Goal: Check status: Check status

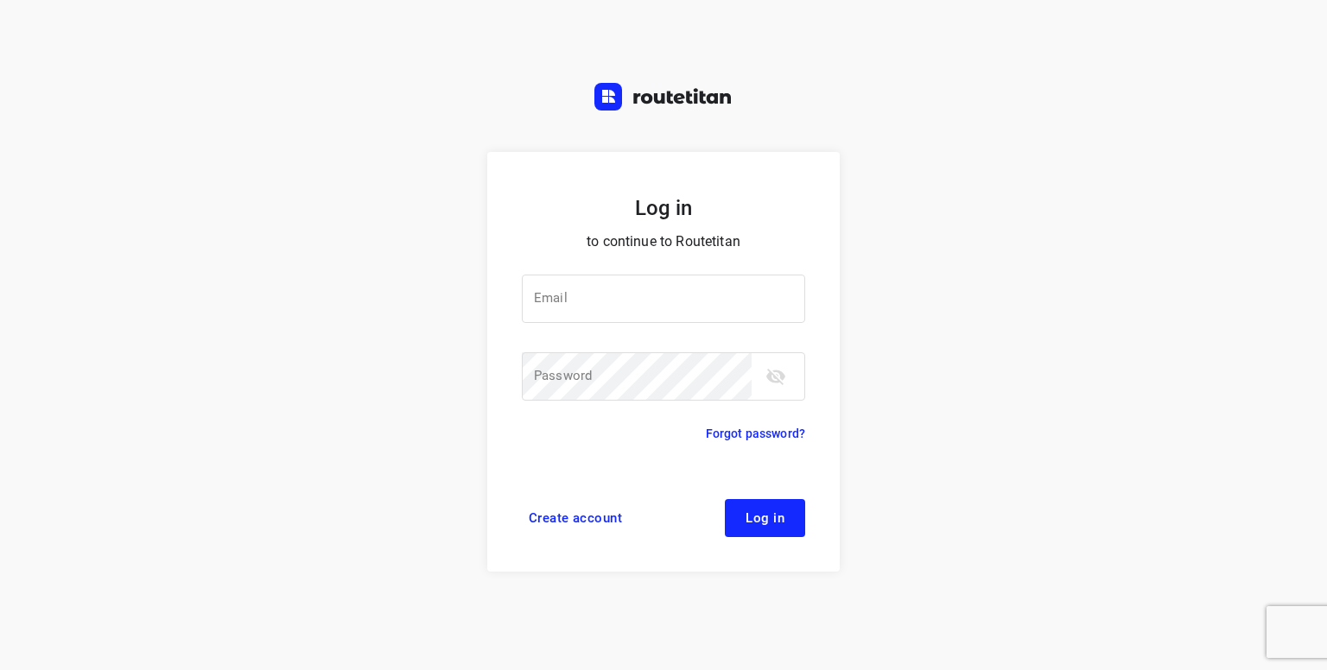
drag, startPoint x: 0, startPoint y: 0, endPoint x: 1164, endPoint y: 143, distance: 1172.5
click at [1164, 143] on div "Log in to continue to Routetitan Email Email ​ Password Password ​ Forgot passw…" at bounding box center [663, 335] width 1327 height 670
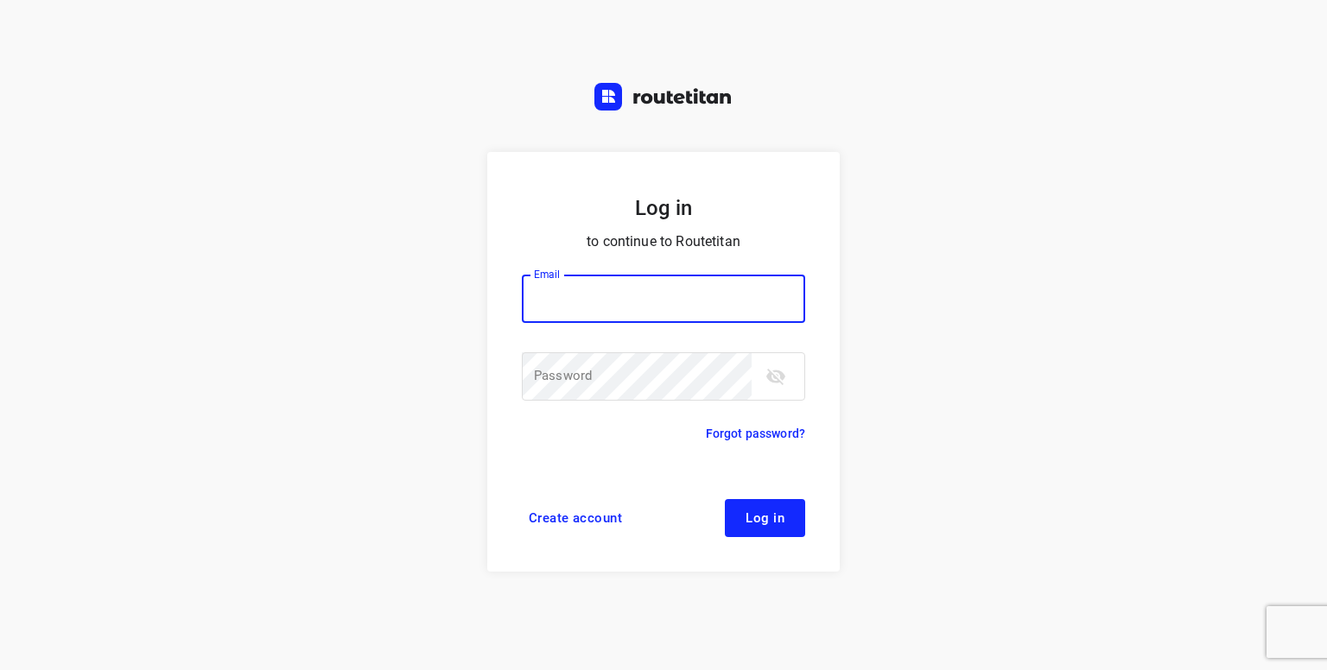
click at [598, 285] on input "email" at bounding box center [663, 299] width 283 height 48
type input "[PERSON_NAME][EMAIL_ADDRESS][DOMAIN_NAME]"
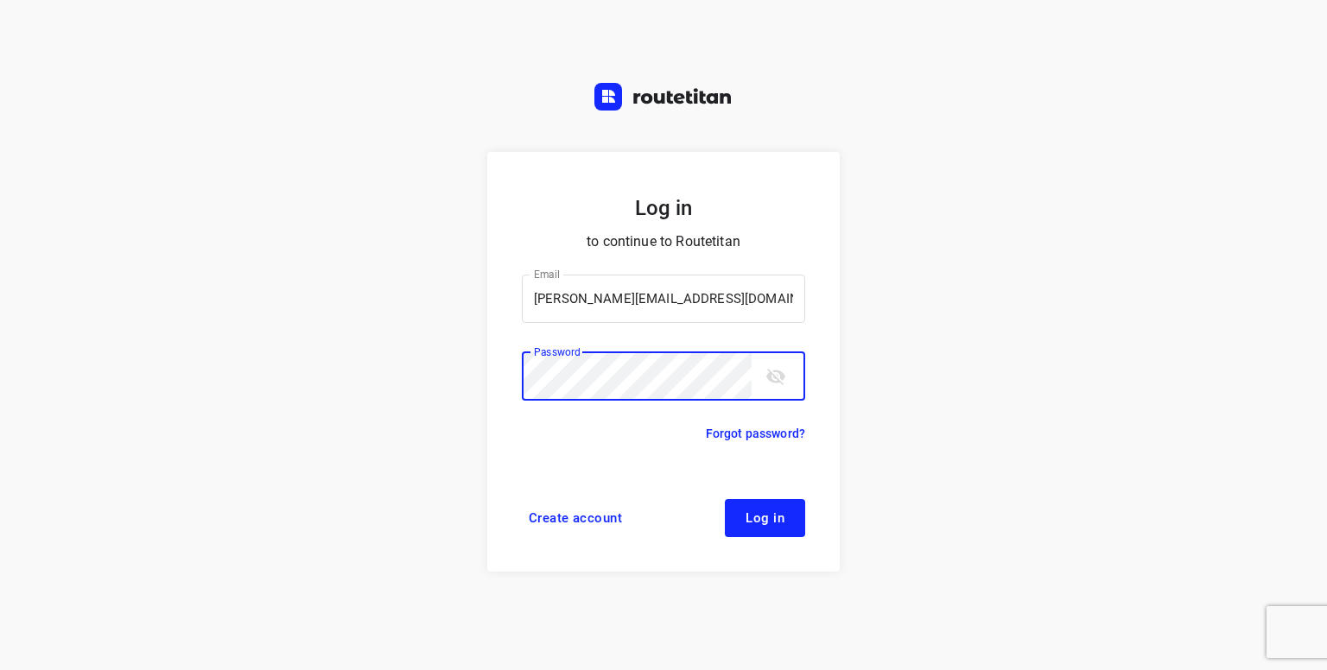
click at [725, 499] on button "Log in" at bounding box center [765, 518] width 80 height 38
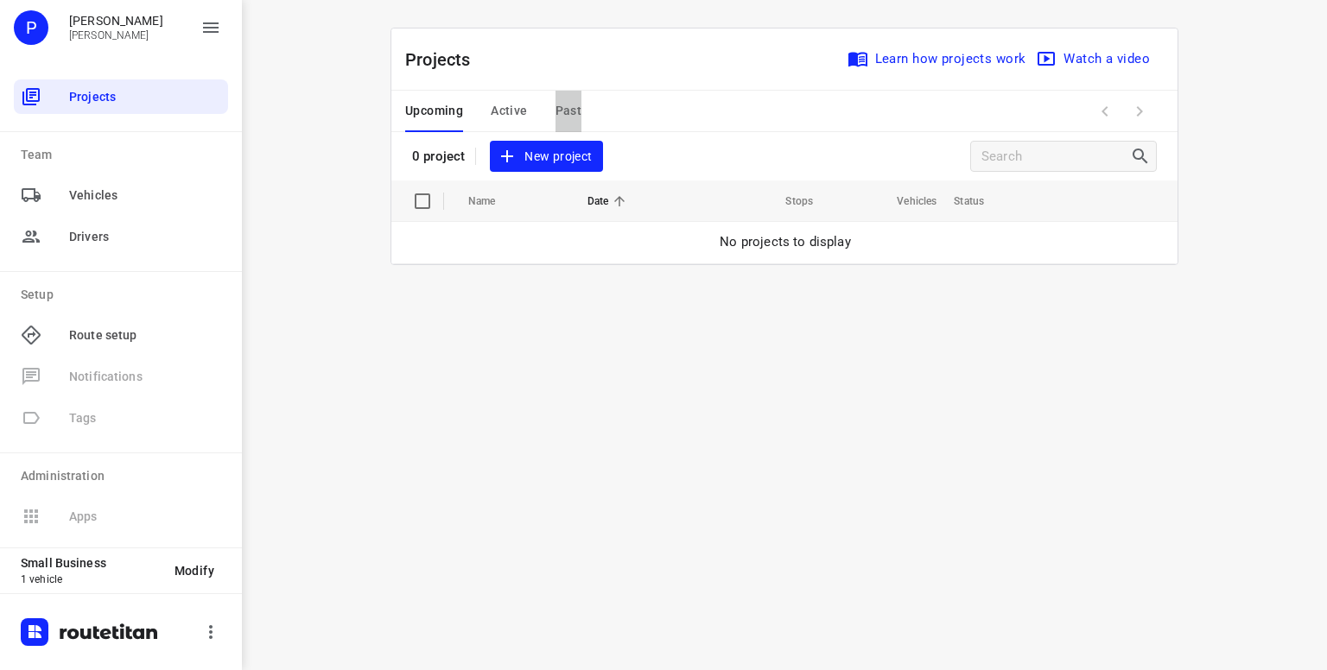
click at [557, 108] on span "Past" at bounding box center [569, 111] width 27 height 22
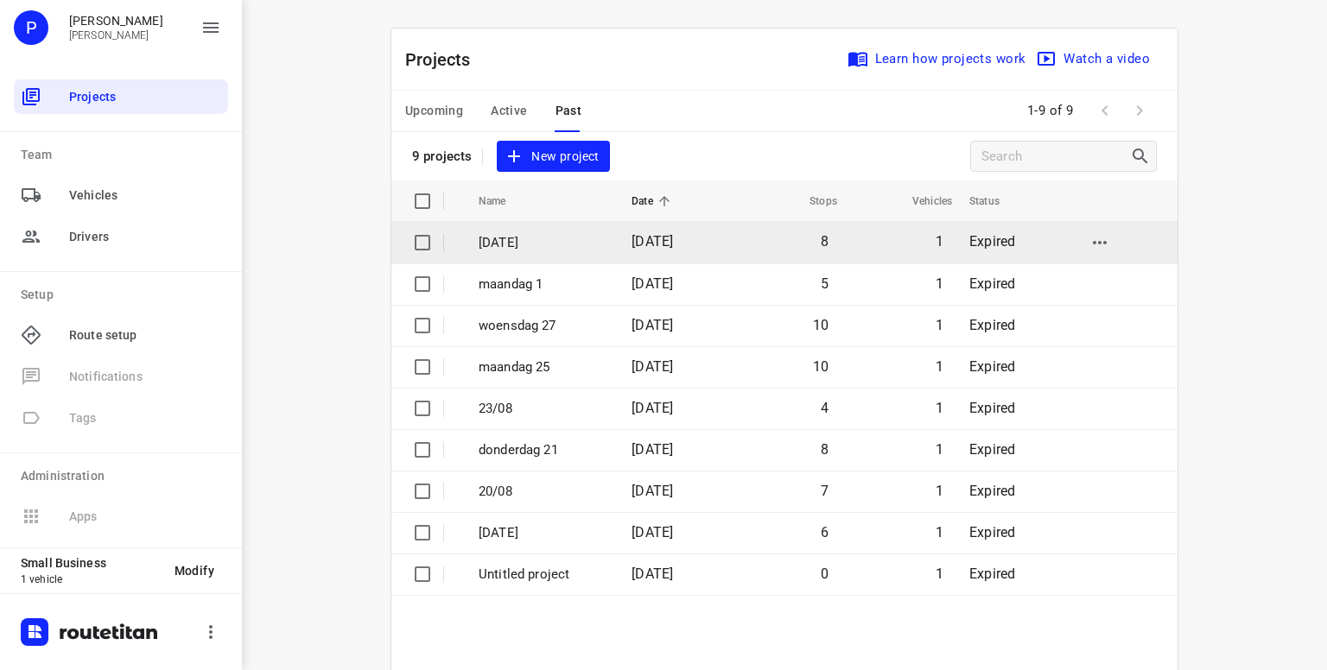
click at [534, 245] on p "[DATE]" at bounding box center [542, 243] width 127 height 20
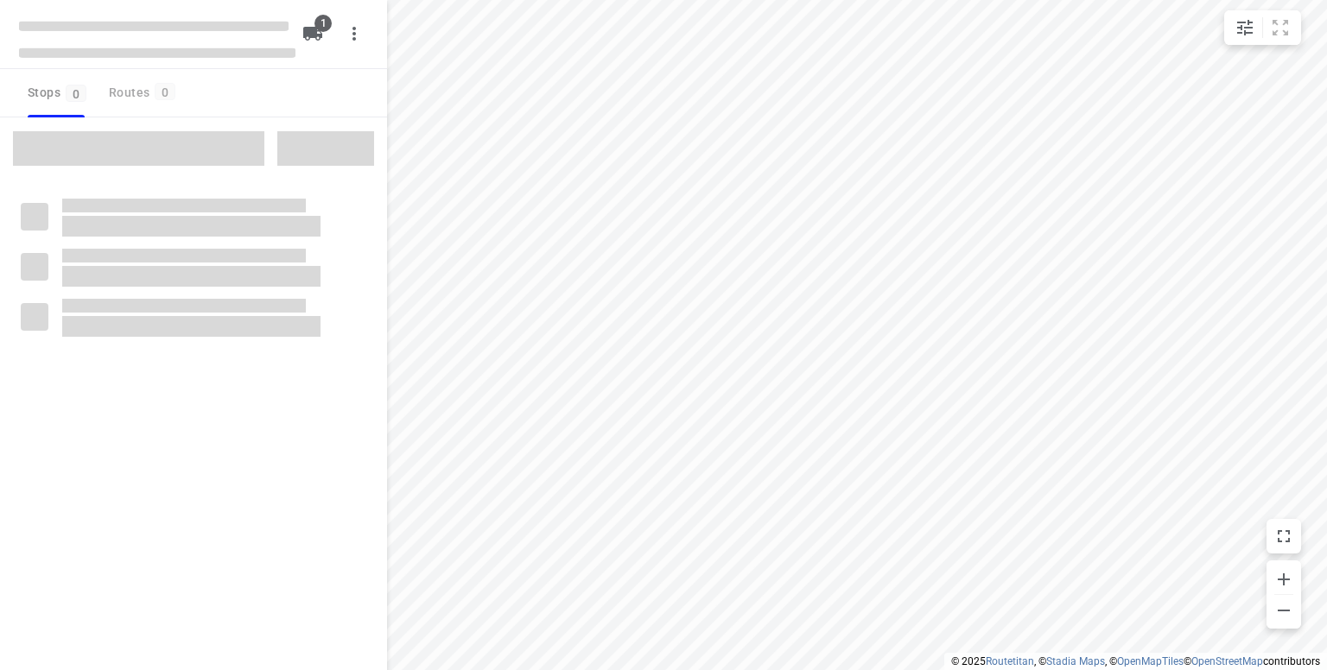
type input "distance"
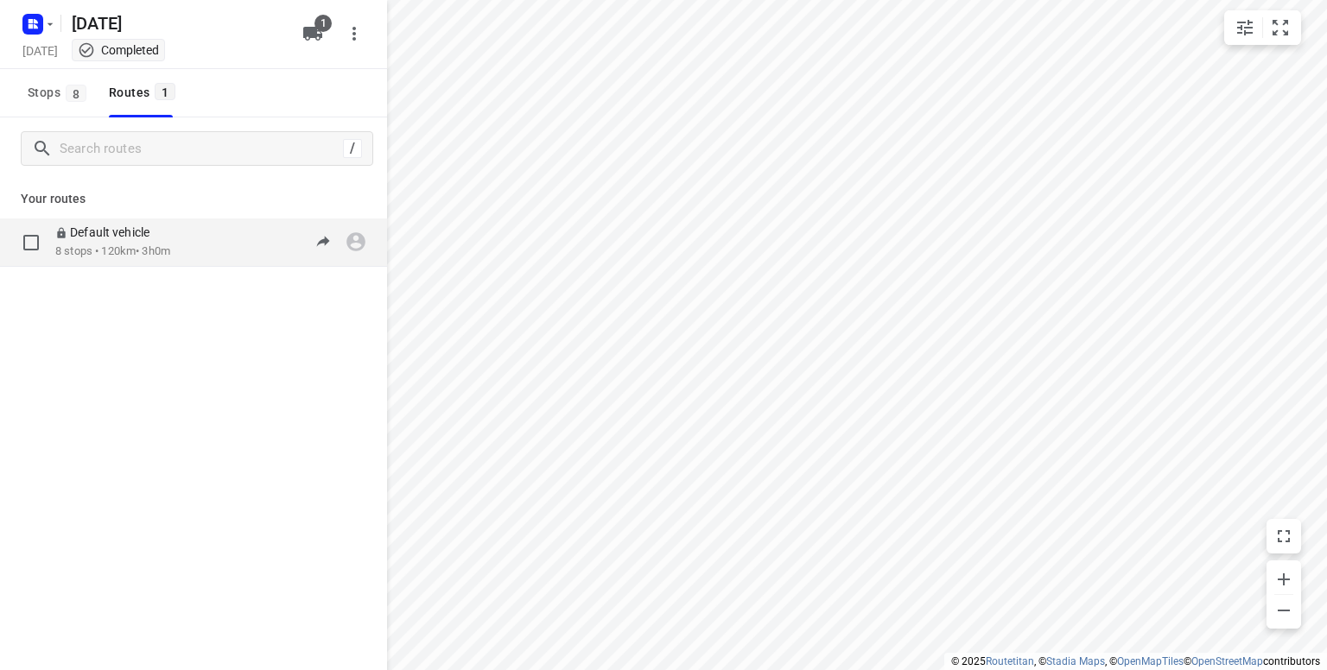
click at [111, 251] on p "8 stops • 120km • 3h0m" at bounding box center [112, 252] width 115 height 16
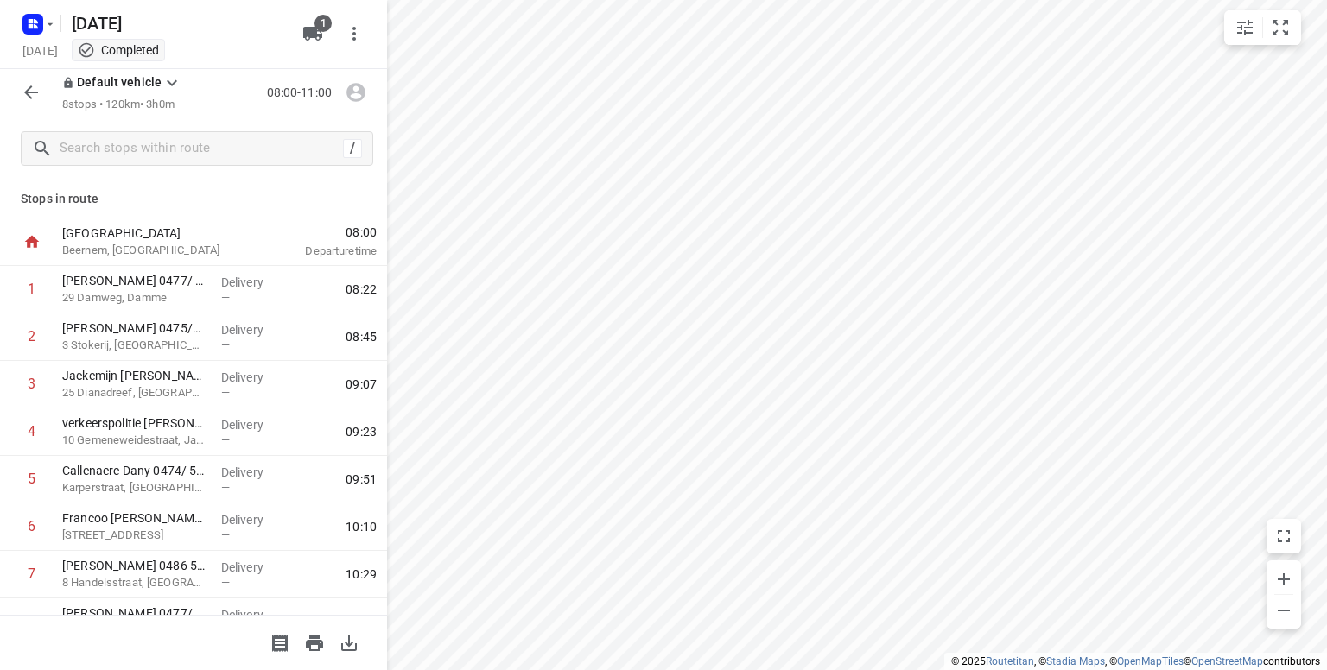
scroll to position [78, 0]
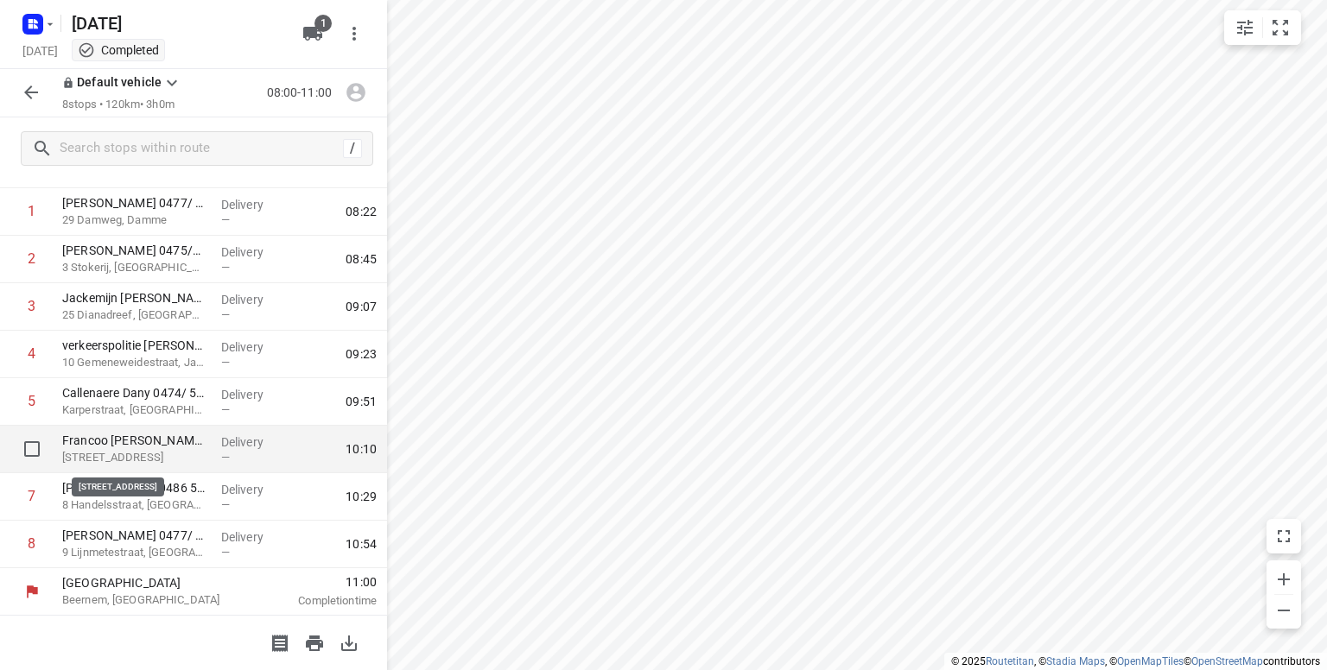
click at [181, 450] on p "[STREET_ADDRESS]" at bounding box center [134, 457] width 145 height 17
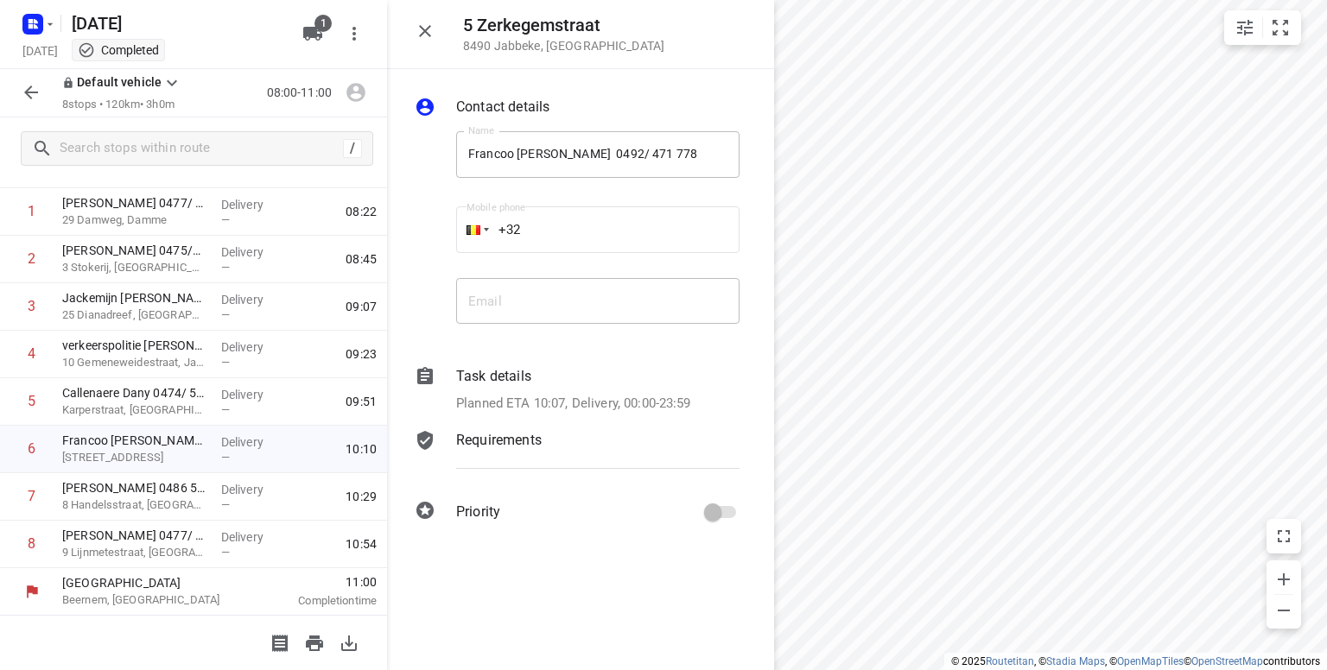
scroll to position [43, 0]
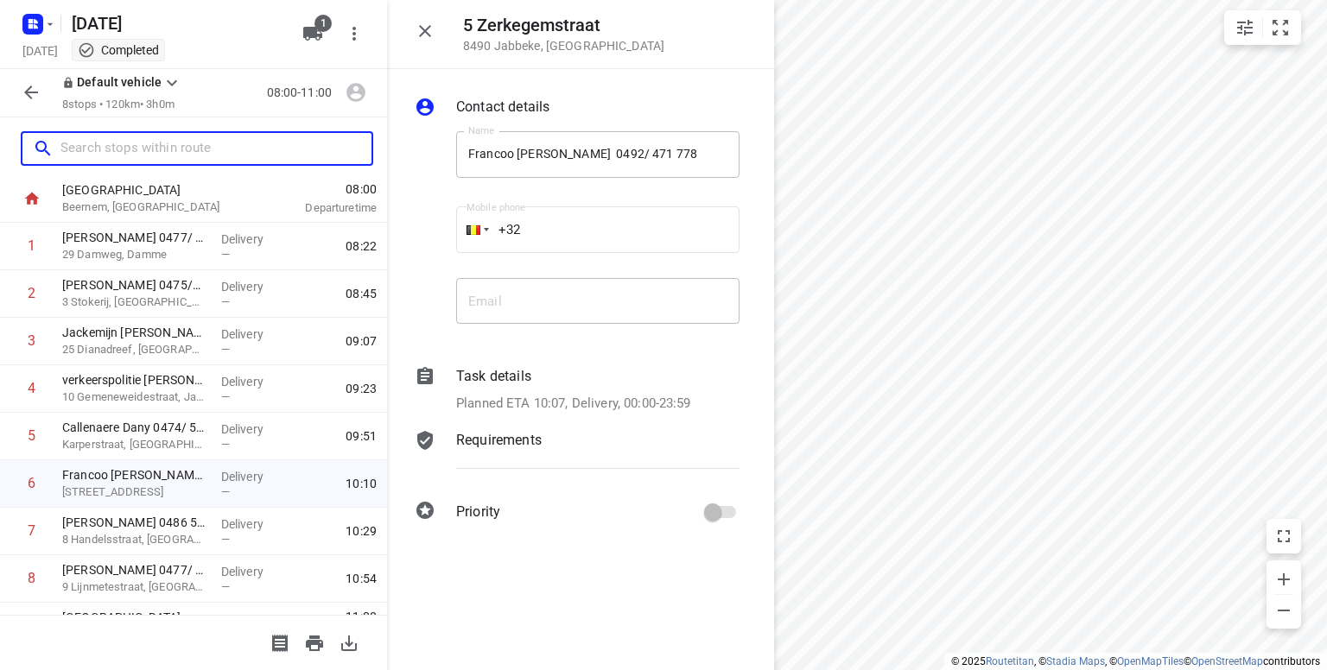
click at [164, 150] on input "text" at bounding box center [215, 149] width 311 height 27
click at [422, 31] on icon "button" at bounding box center [425, 31] width 21 height 21
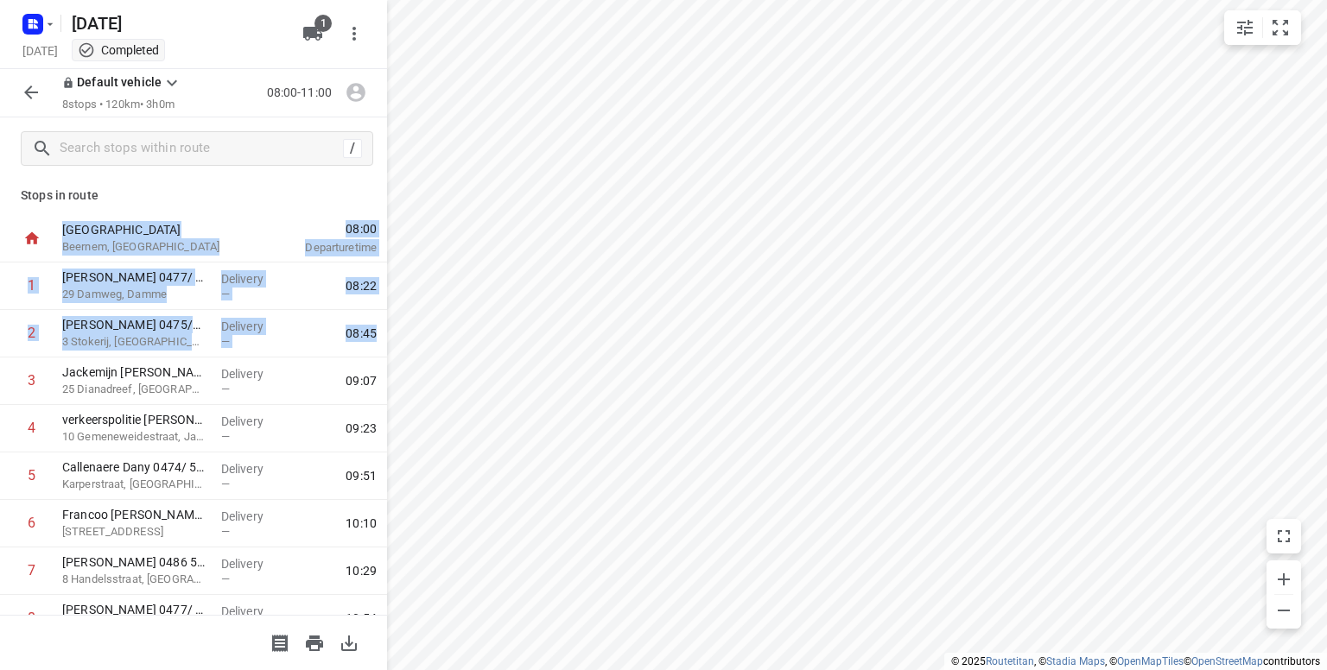
scroll to position [0, 0]
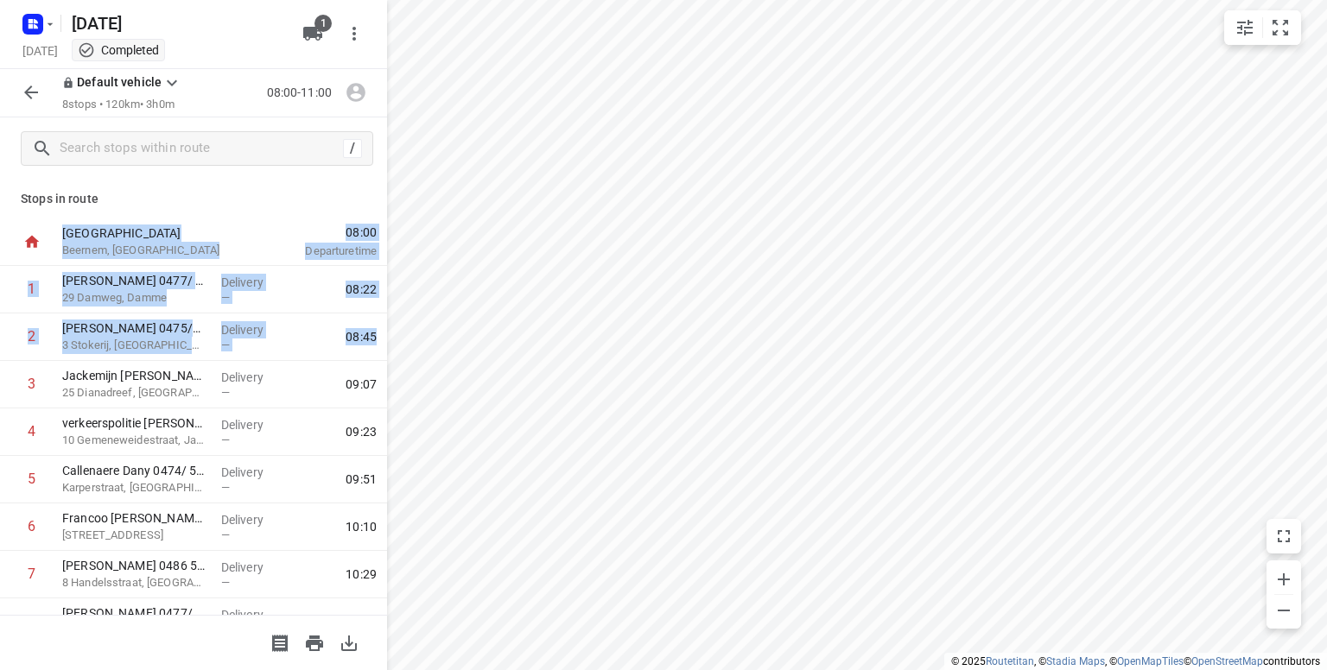
drag, startPoint x: 365, startPoint y: 291, endPoint x: 365, endPoint y: 184, distance: 107.1
click at [365, 184] on div "Stops in [GEOGRAPHIC_DATA], [GEOGRAPHIC_DATA] 08:00 Departure time 1 [PERSON_NA…" at bounding box center [193, 397] width 387 height 435
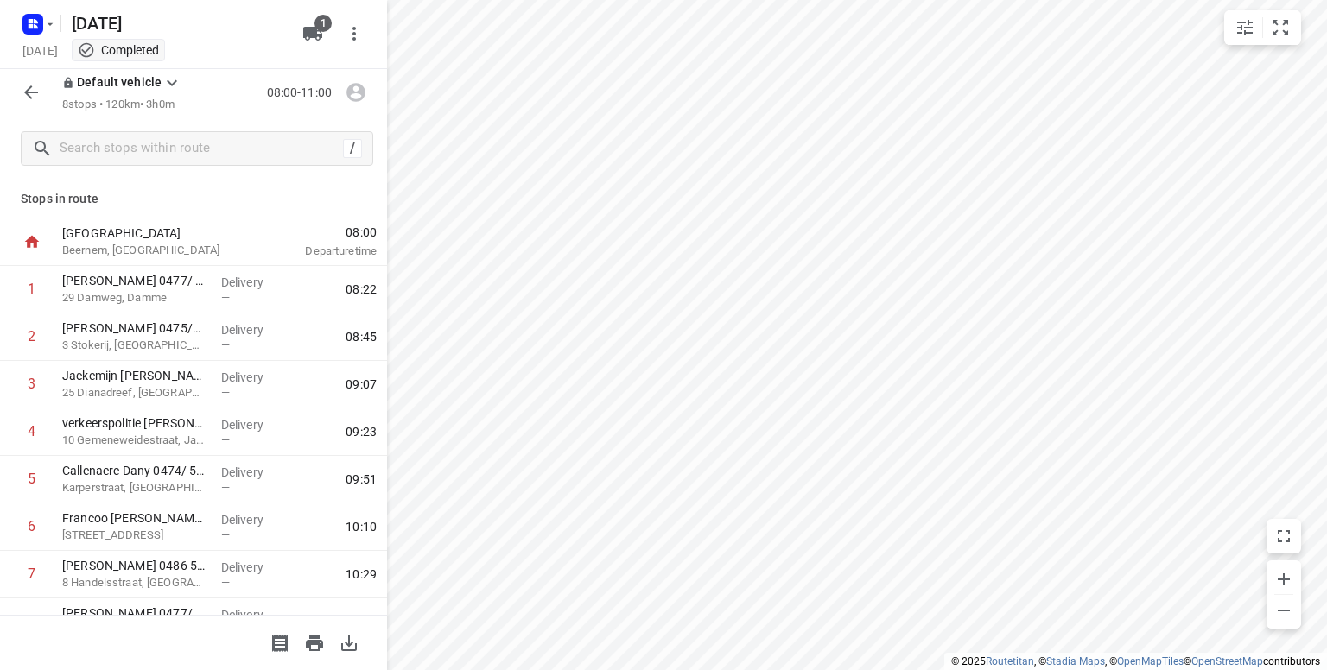
click at [124, 243] on p "Beernem, [GEOGRAPHIC_DATA]" at bounding box center [152, 250] width 180 height 17
click at [90, 91] on p "Default vehicle" at bounding box center [111, 82] width 99 height 18
click at [165, 60] on div "Completed" at bounding box center [118, 50] width 93 height 22
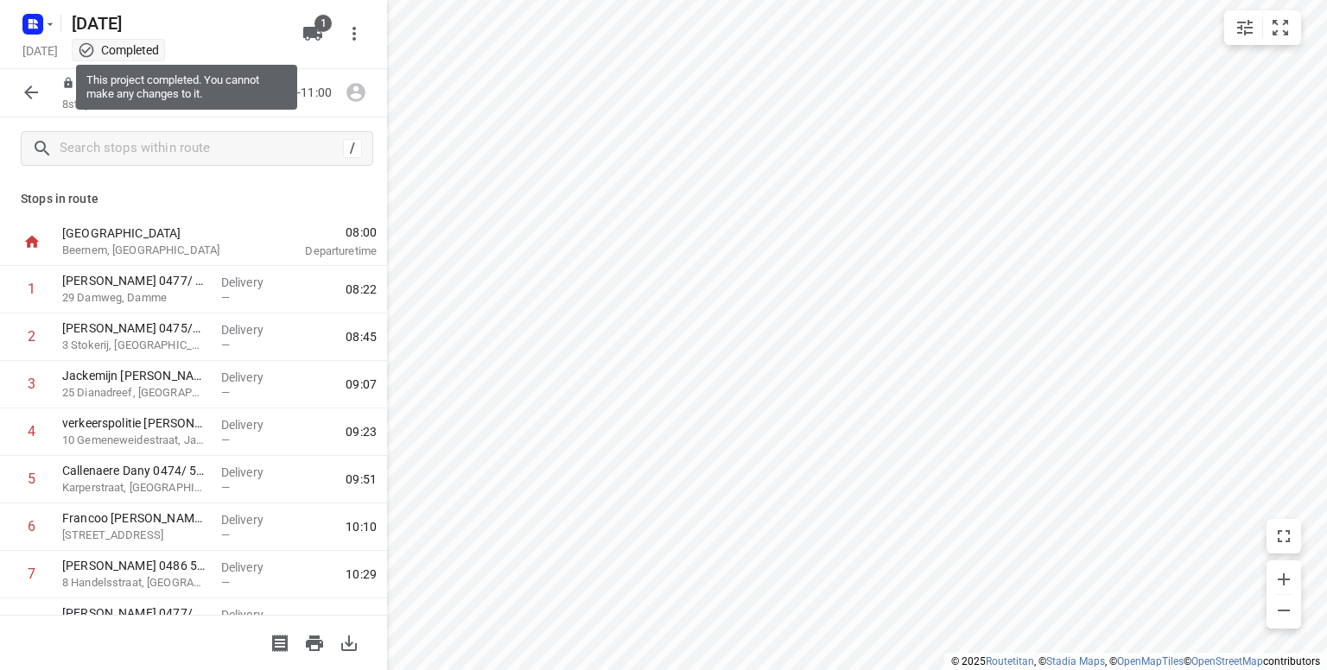
click at [95, 58] on icon at bounding box center [86, 49] width 17 height 17
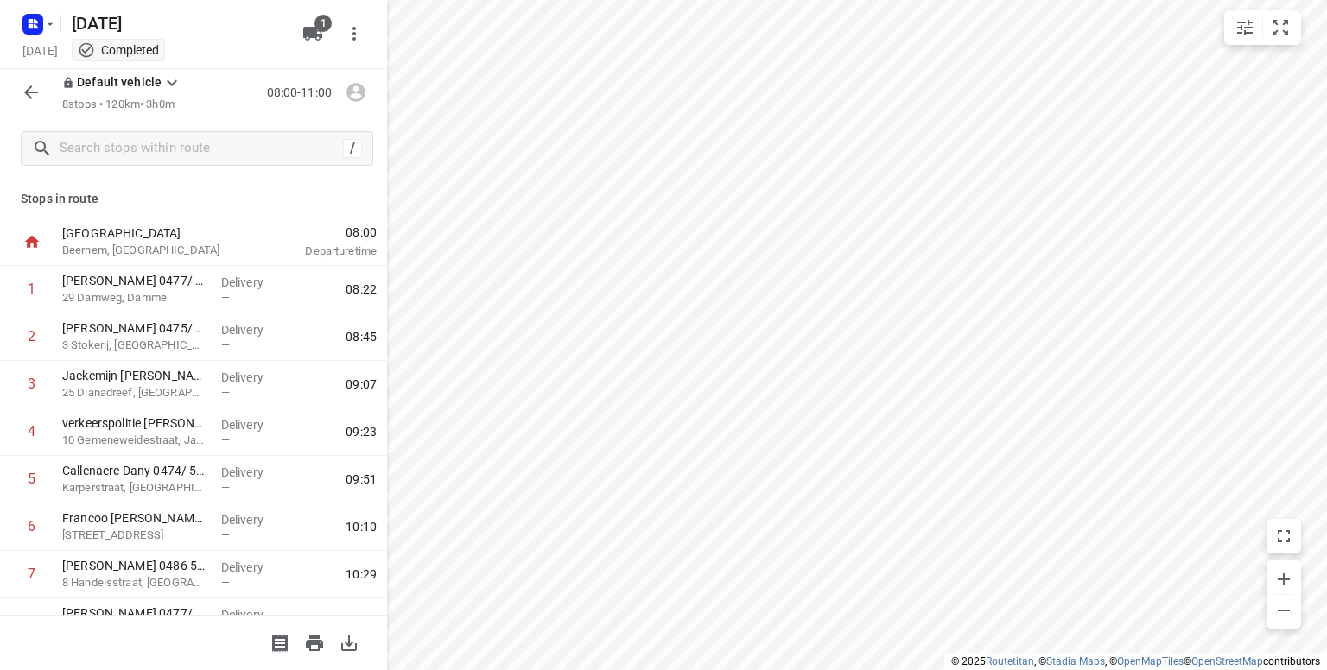
click at [95, 56] on div "[DATE] Completed" at bounding box center [157, 52] width 276 height 23
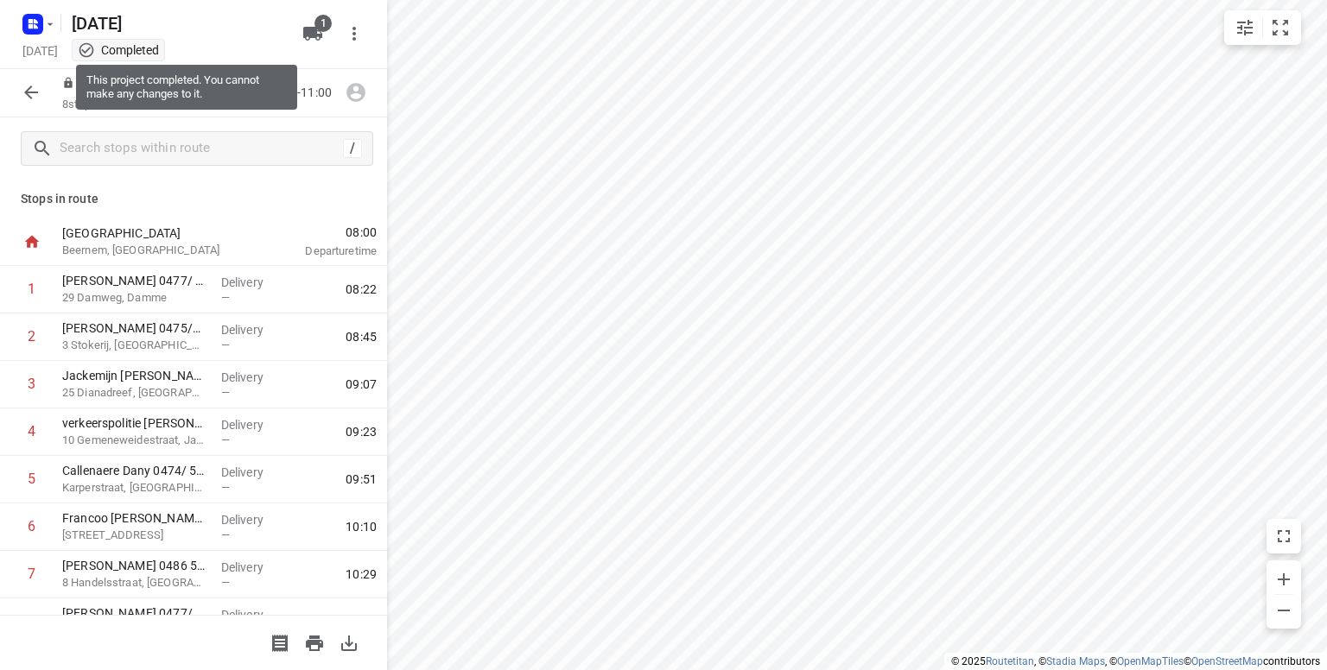
click at [159, 51] on div "Completed" at bounding box center [118, 49] width 81 height 17
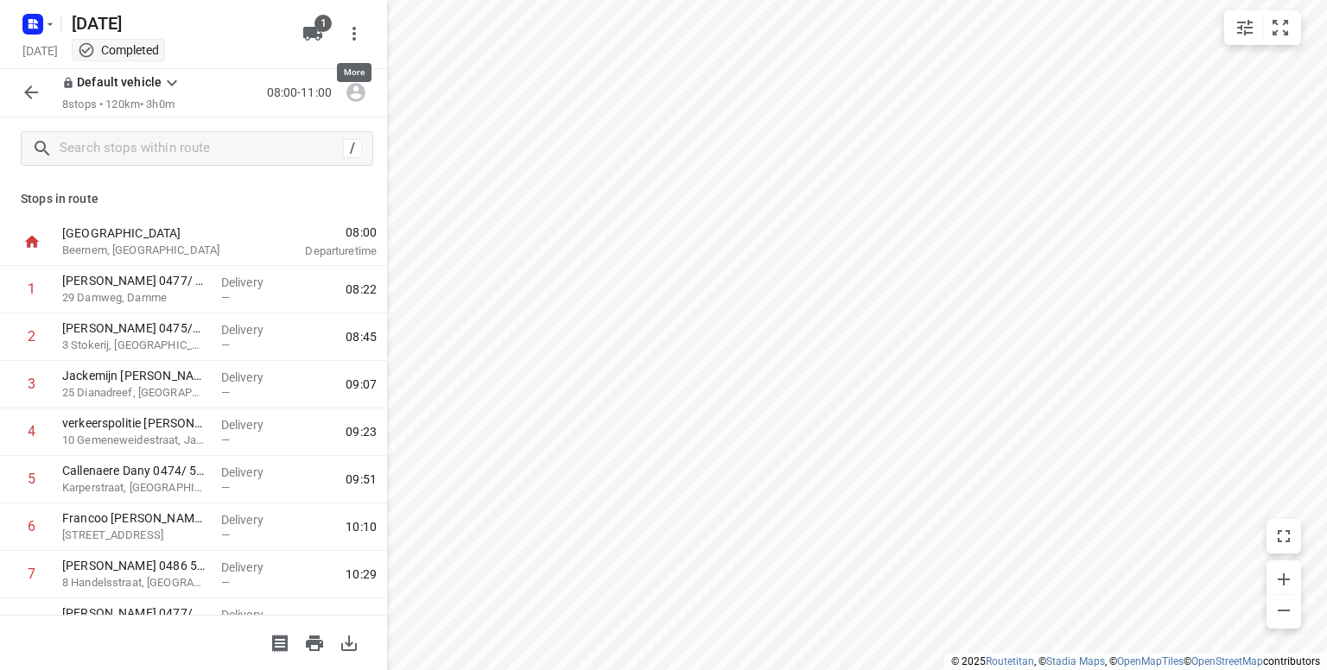
click at [352, 38] on icon "button" at bounding box center [354, 33] width 21 height 21
click at [183, 36] on div at bounding box center [663, 335] width 1327 height 670
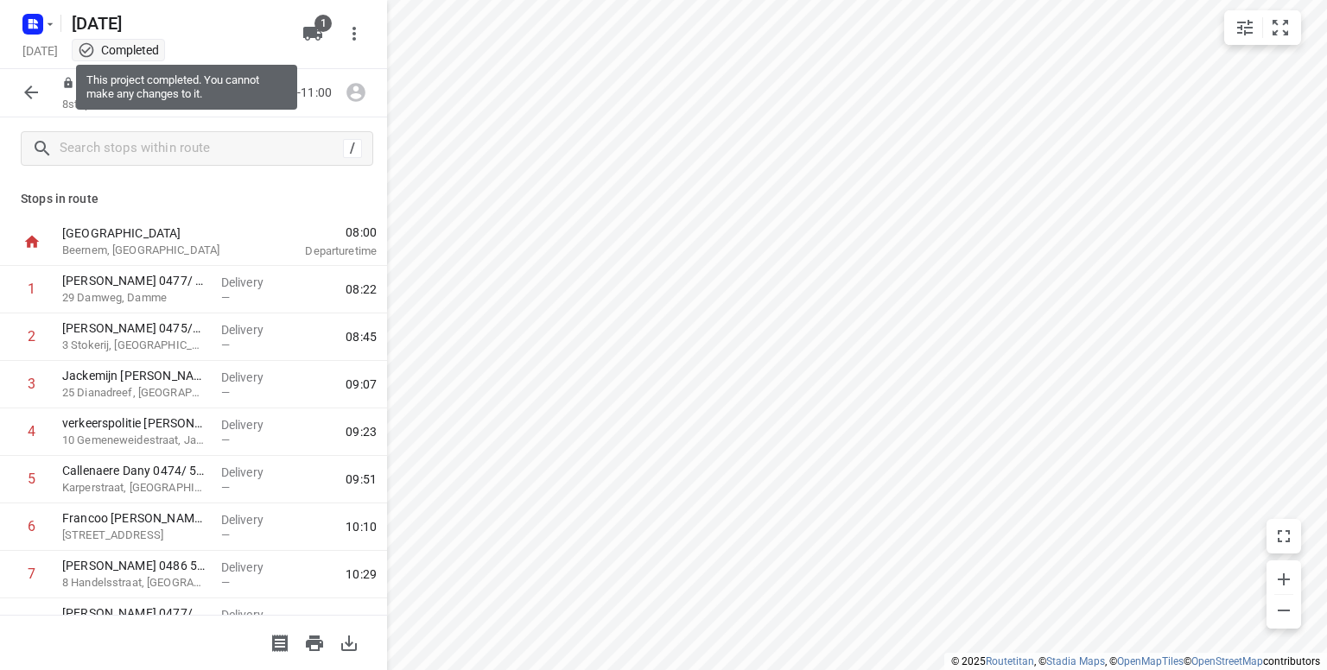
click at [159, 54] on div "Completed" at bounding box center [118, 49] width 81 height 17
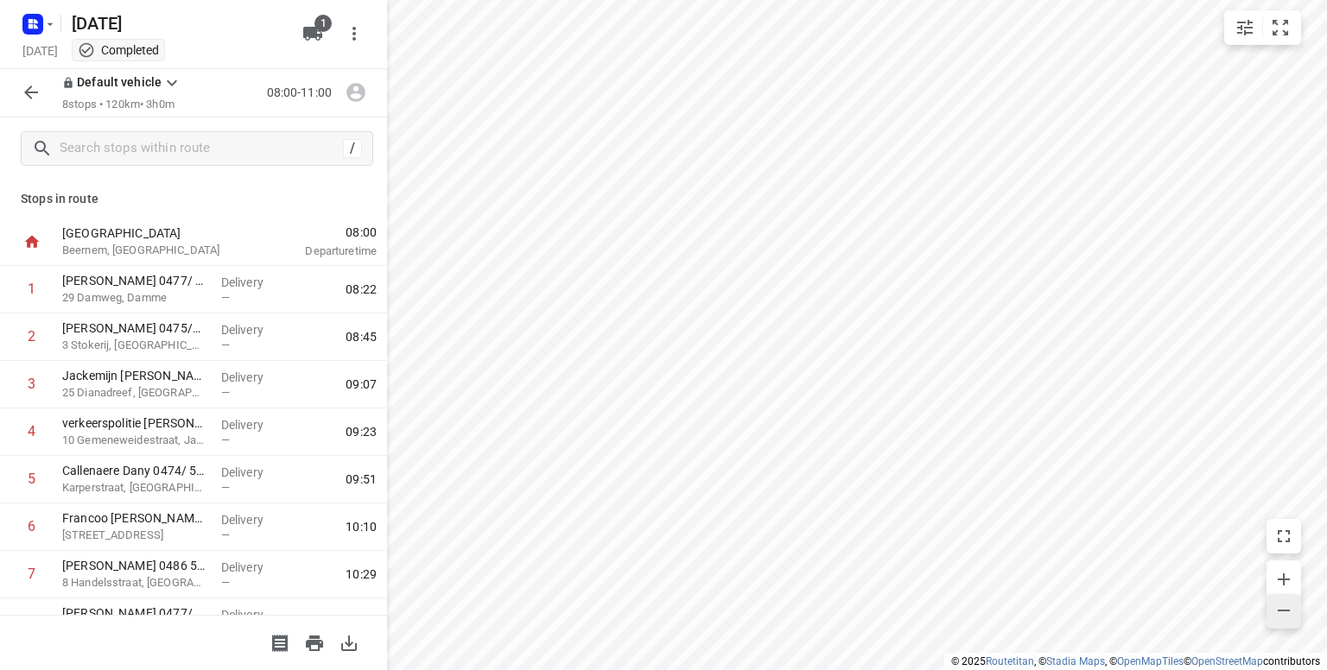
click at [1285, 611] on icon "button" at bounding box center [1284, 611] width 12 height 2
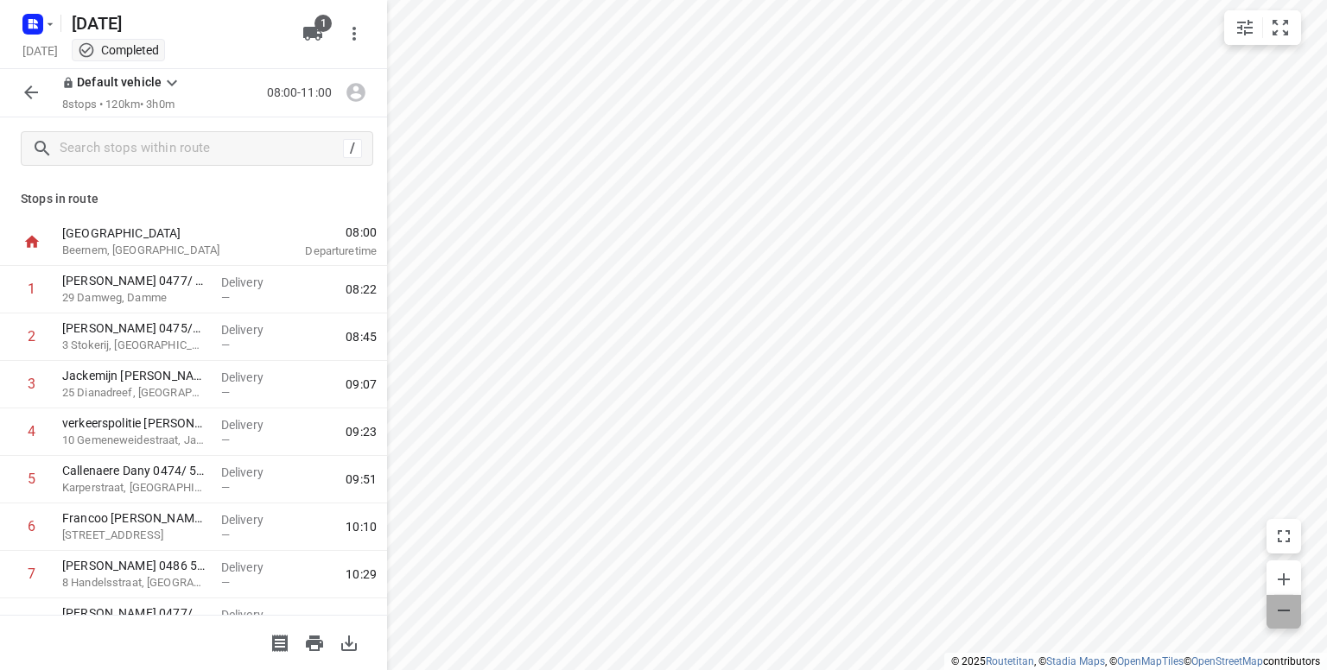
click at [1285, 611] on icon "button" at bounding box center [1284, 611] width 12 height 2
click at [1288, 607] on icon "button" at bounding box center [1284, 610] width 21 height 21
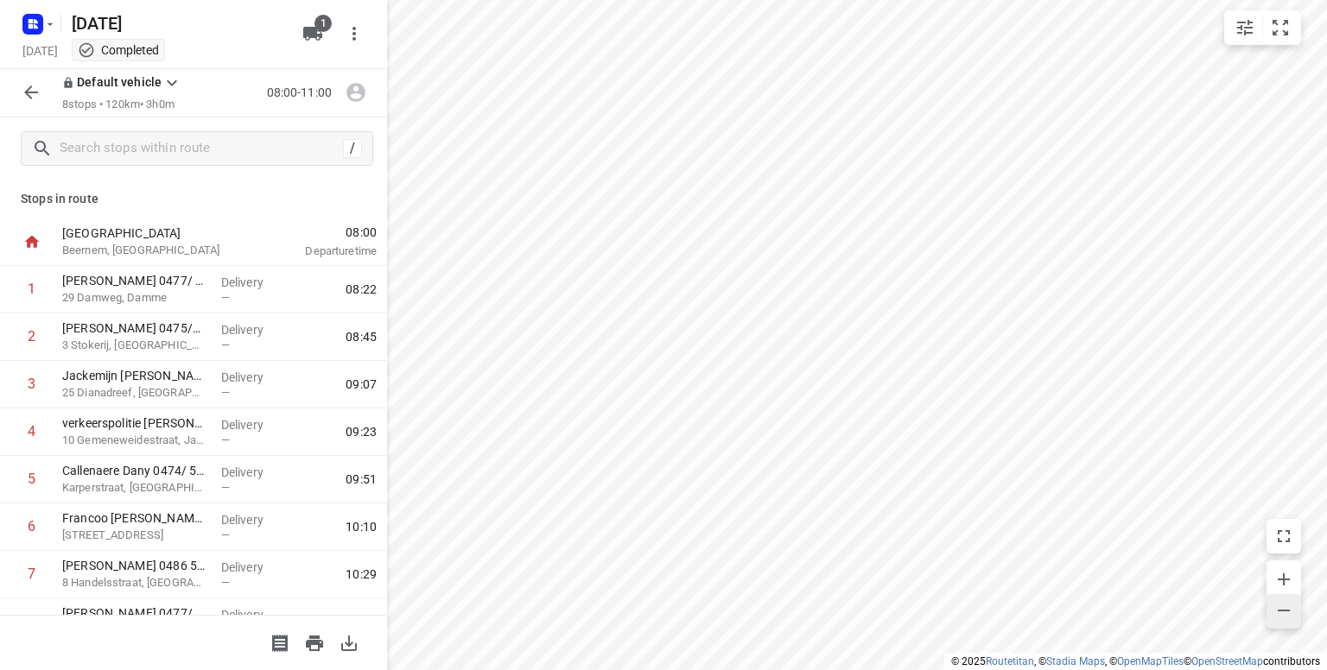
click at [1288, 607] on icon "button" at bounding box center [1284, 610] width 21 height 21
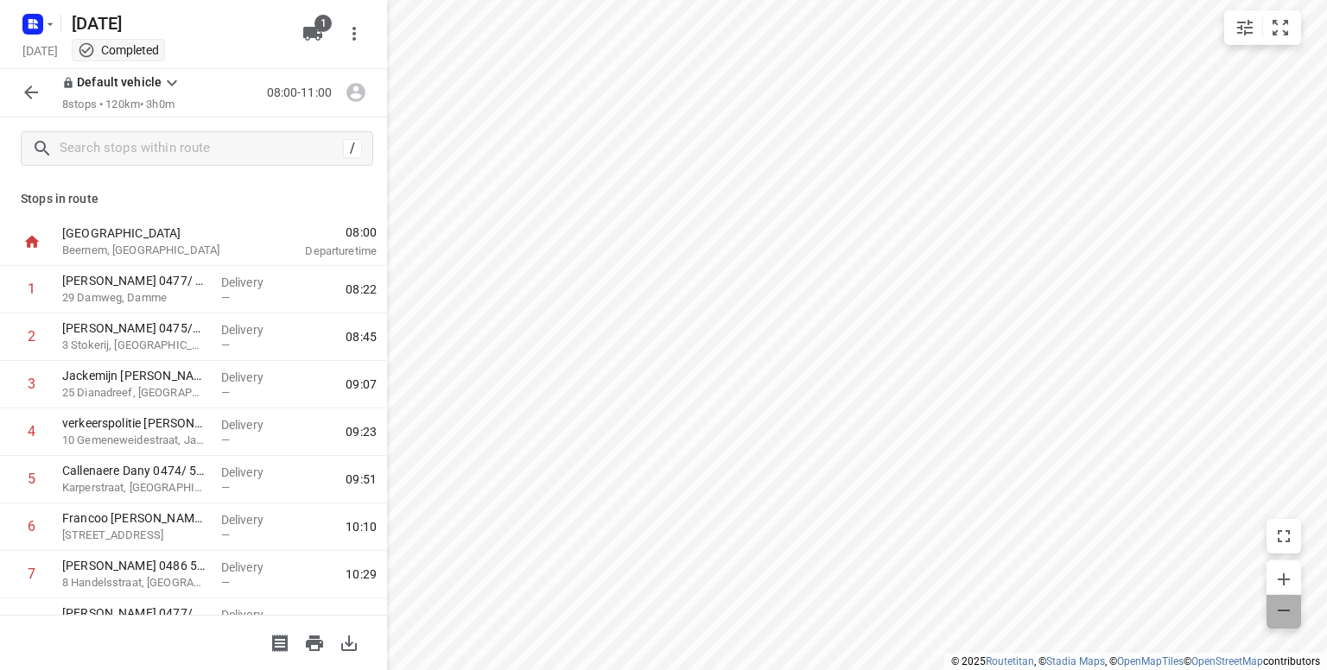
click at [1288, 607] on icon "button" at bounding box center [1284, 610] width 21 height 21
click at [312, 647] on icon "button" at bounding box center [314, 643] width 21 height 21
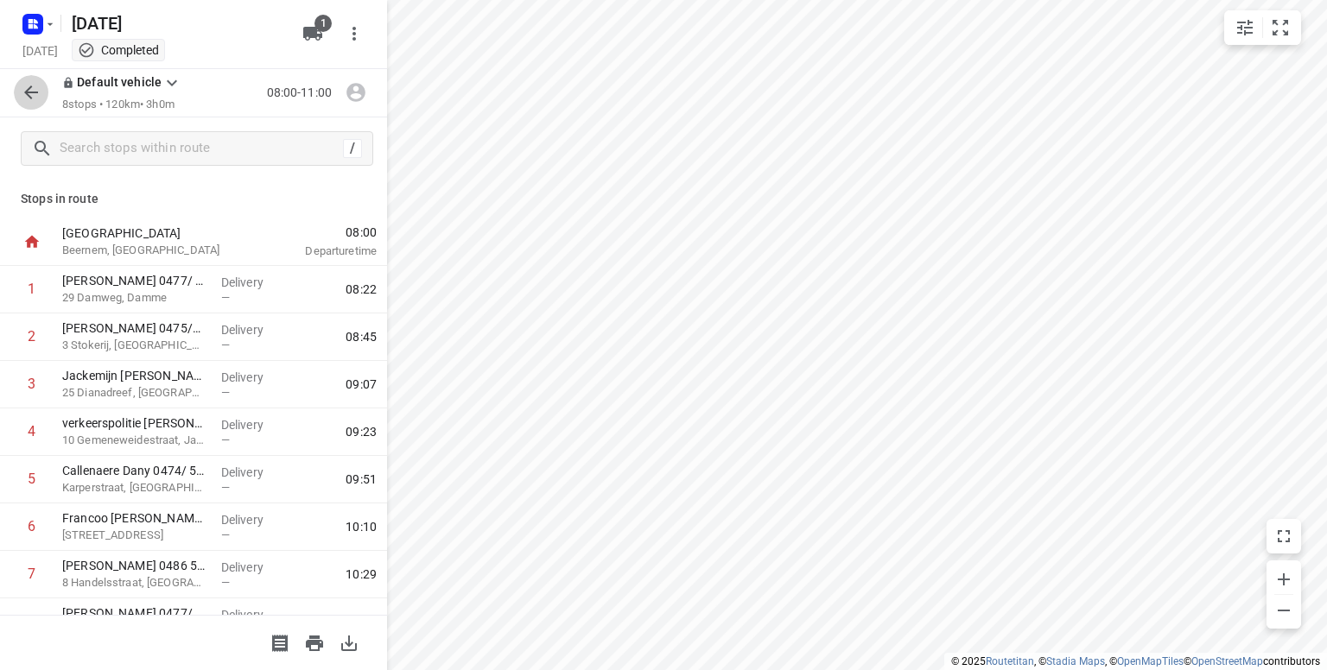
click at [35, 86] on icon "button" at bounding box center [31, 92] width 21 height 21
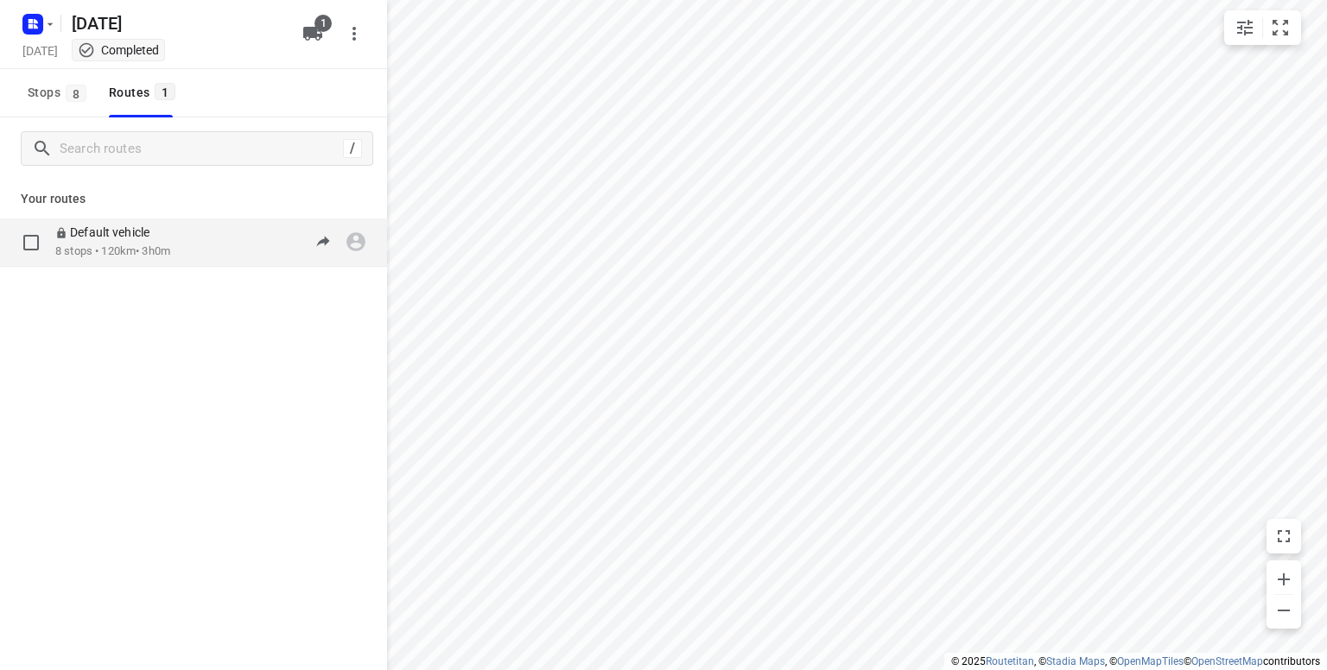
click at [61, 229] on icon at bounding box center [61, 233] width 12 height 12
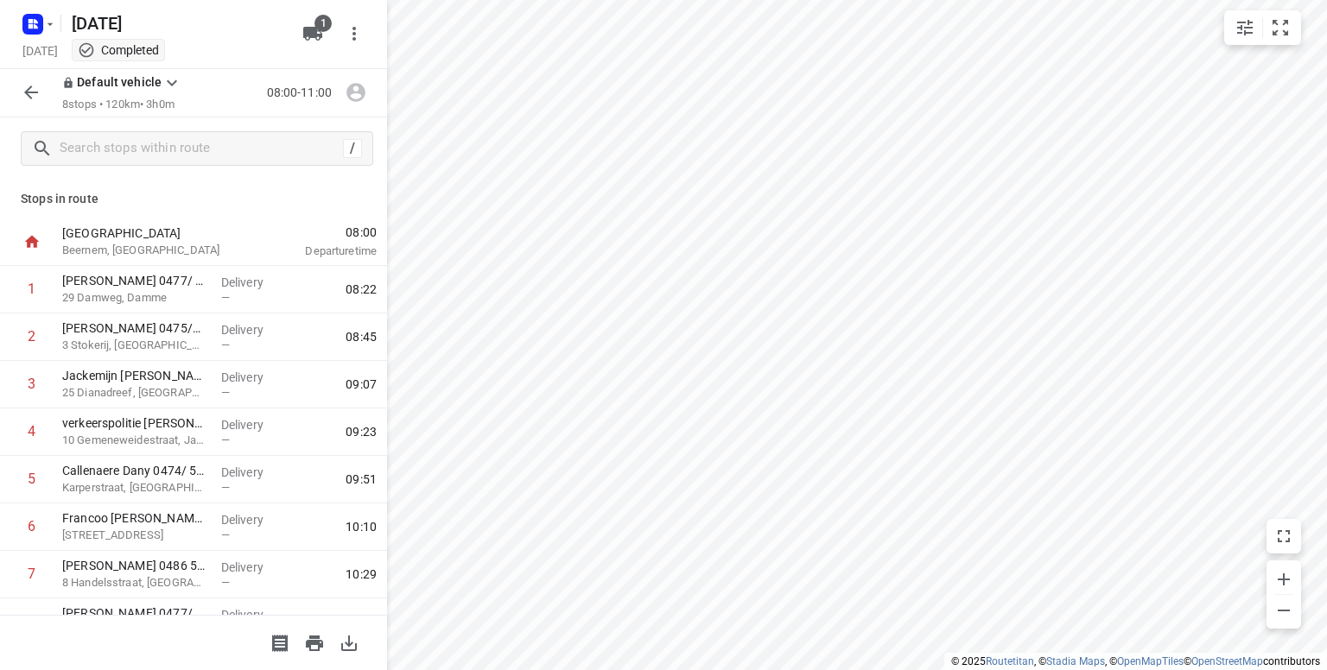
click at [29, 89] on icon "button" at bounding box center [31, 93] width 14 height 14
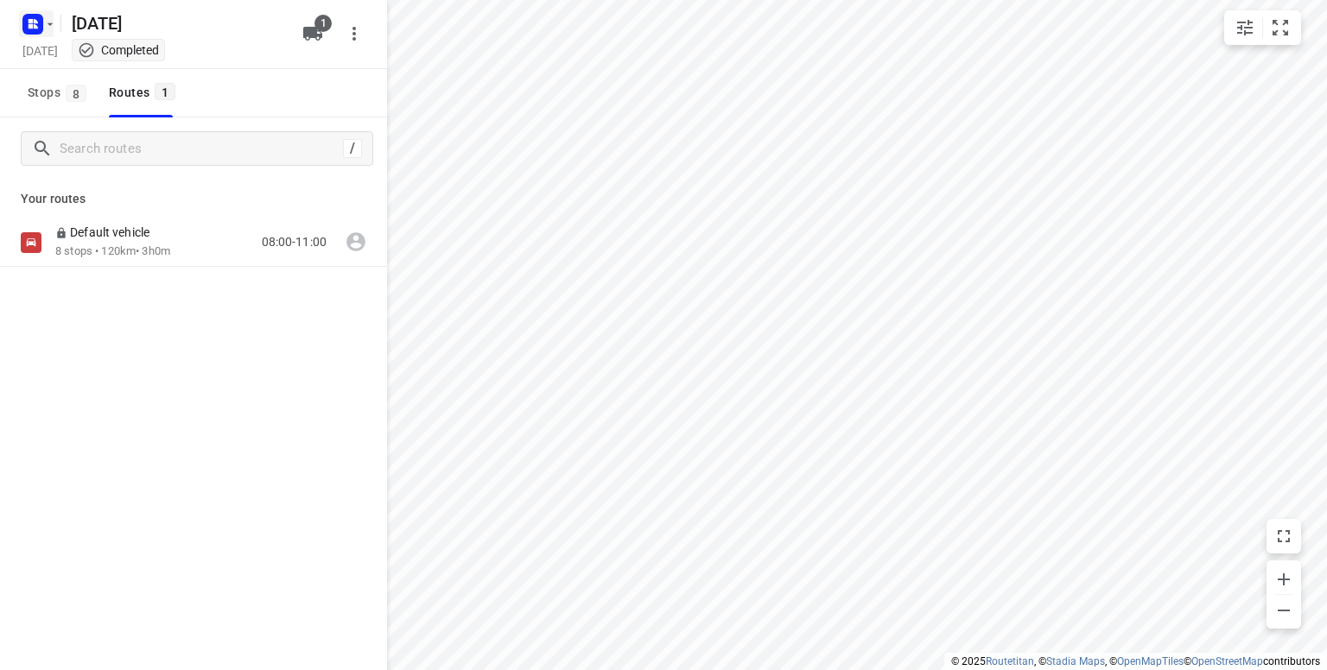
click at [48, 32] on button "button" at bounding box center [36, 24] width 35 height 28
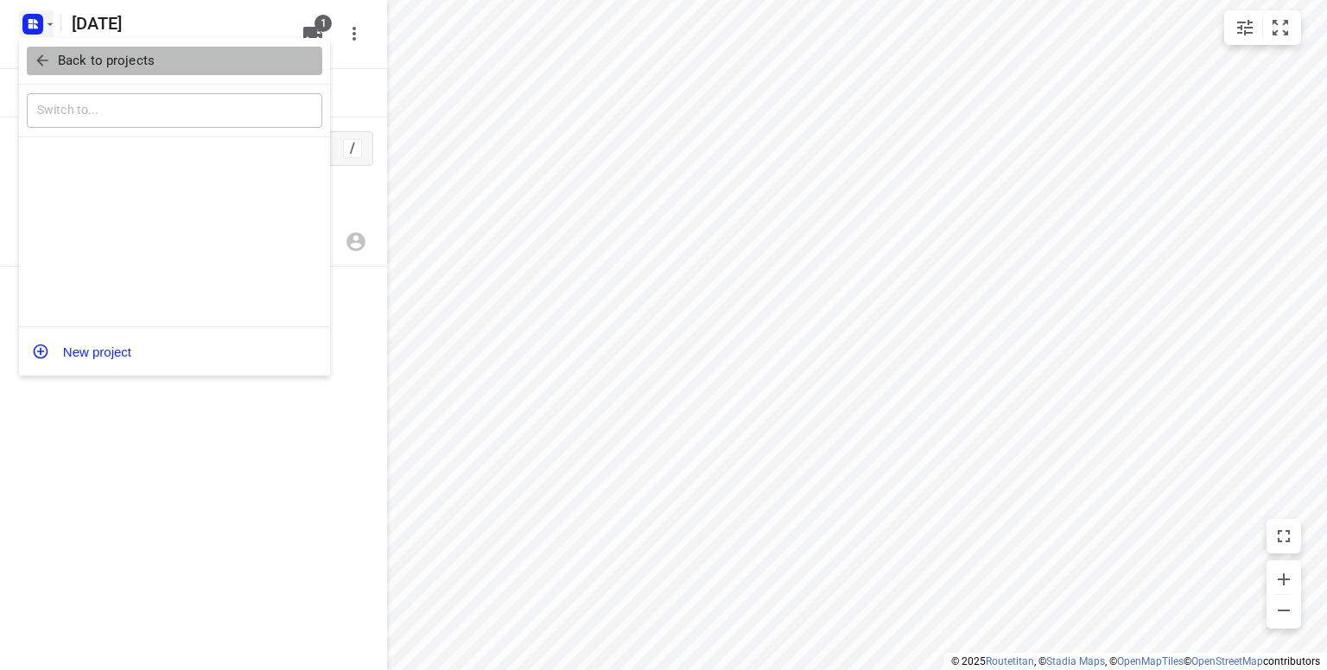
click at [34, 61] on icon "button" at bounding box center [42, 60] width 17 height 17
